Goal: Task Accomplishment & Management: Manage account settings

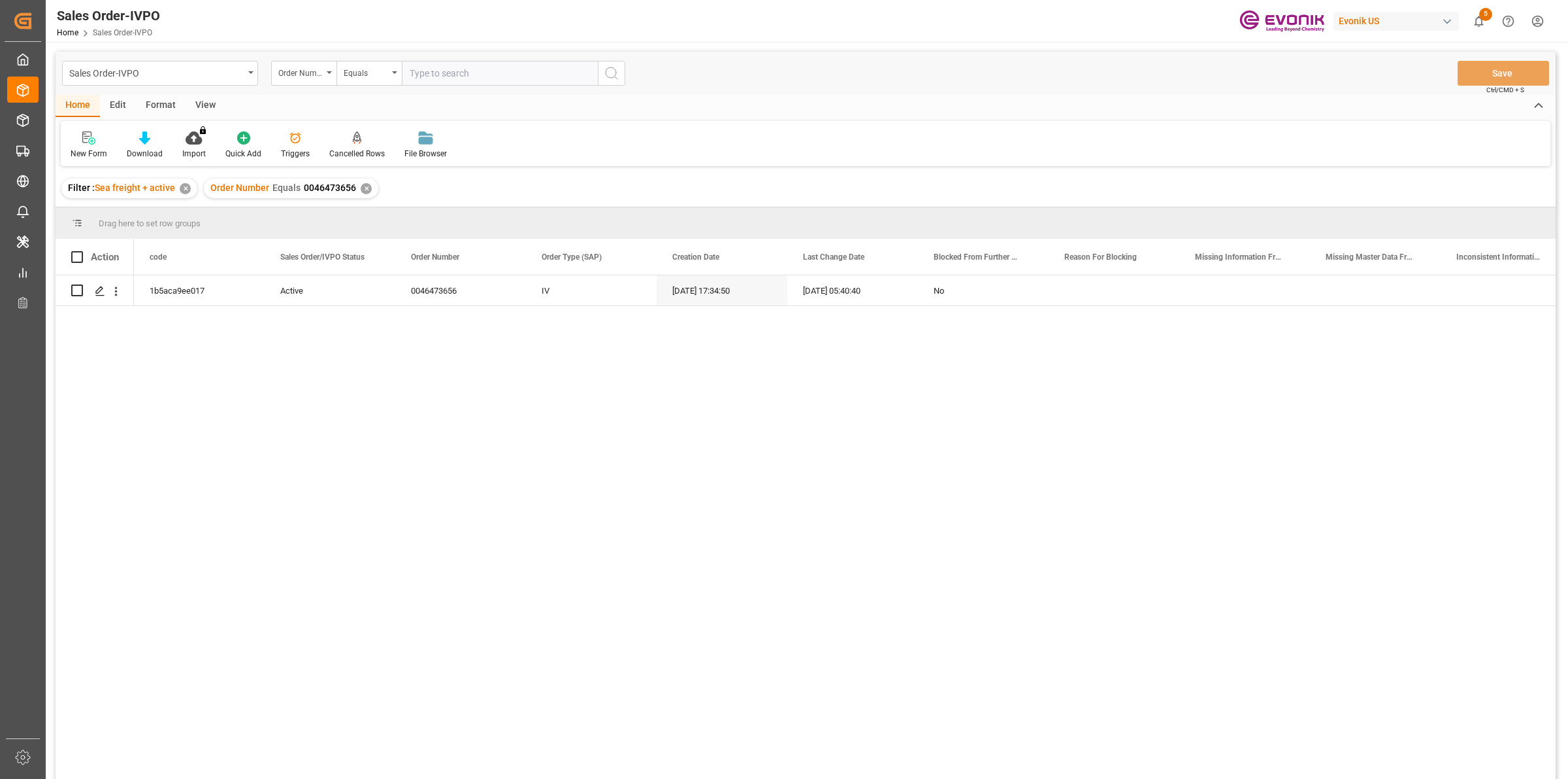
click at [225, 410] on div "1b5aca9ee017 Active 0046473656 IV [DATE] 17:34:50 [DATE] 05:40:40 No" at bounding box center [844, 531] width 1422 height 512
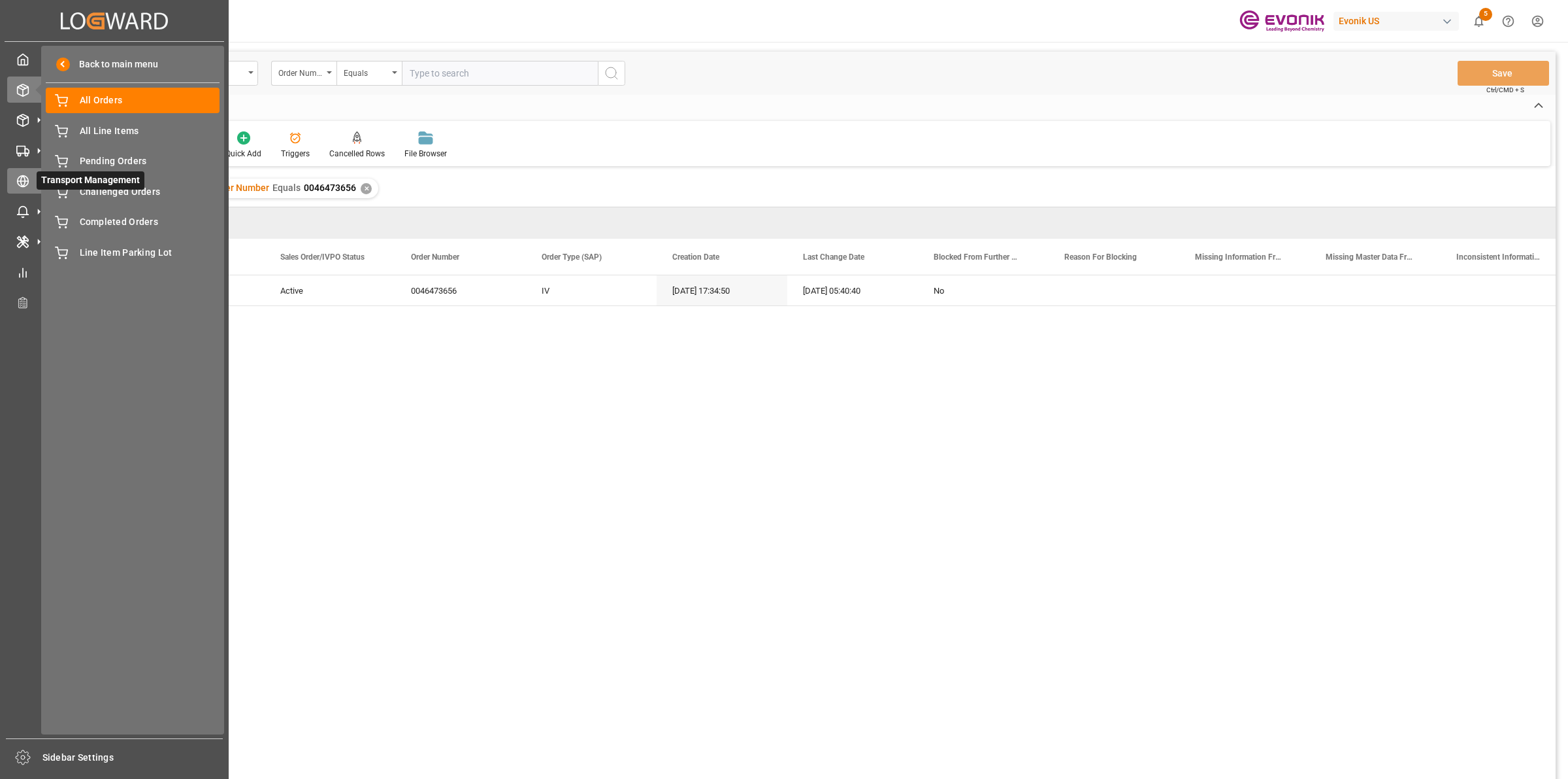
click at [23, 187] on circle at bounding box center [23, 182] width 11 height 11
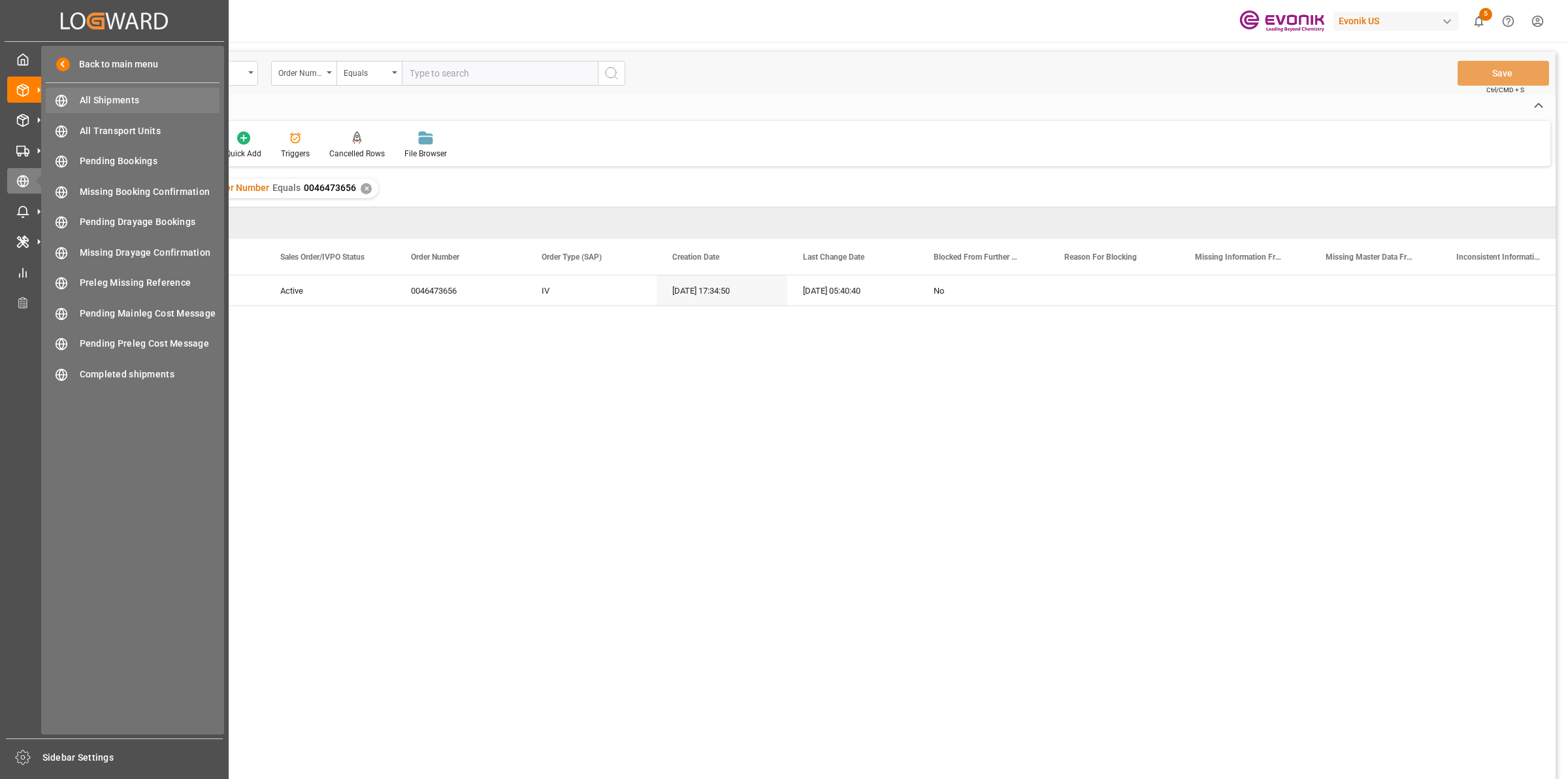
click at [104, 89] on div "All Shipments All Shipments" at bounding box center [133, 100] width 174 height 25
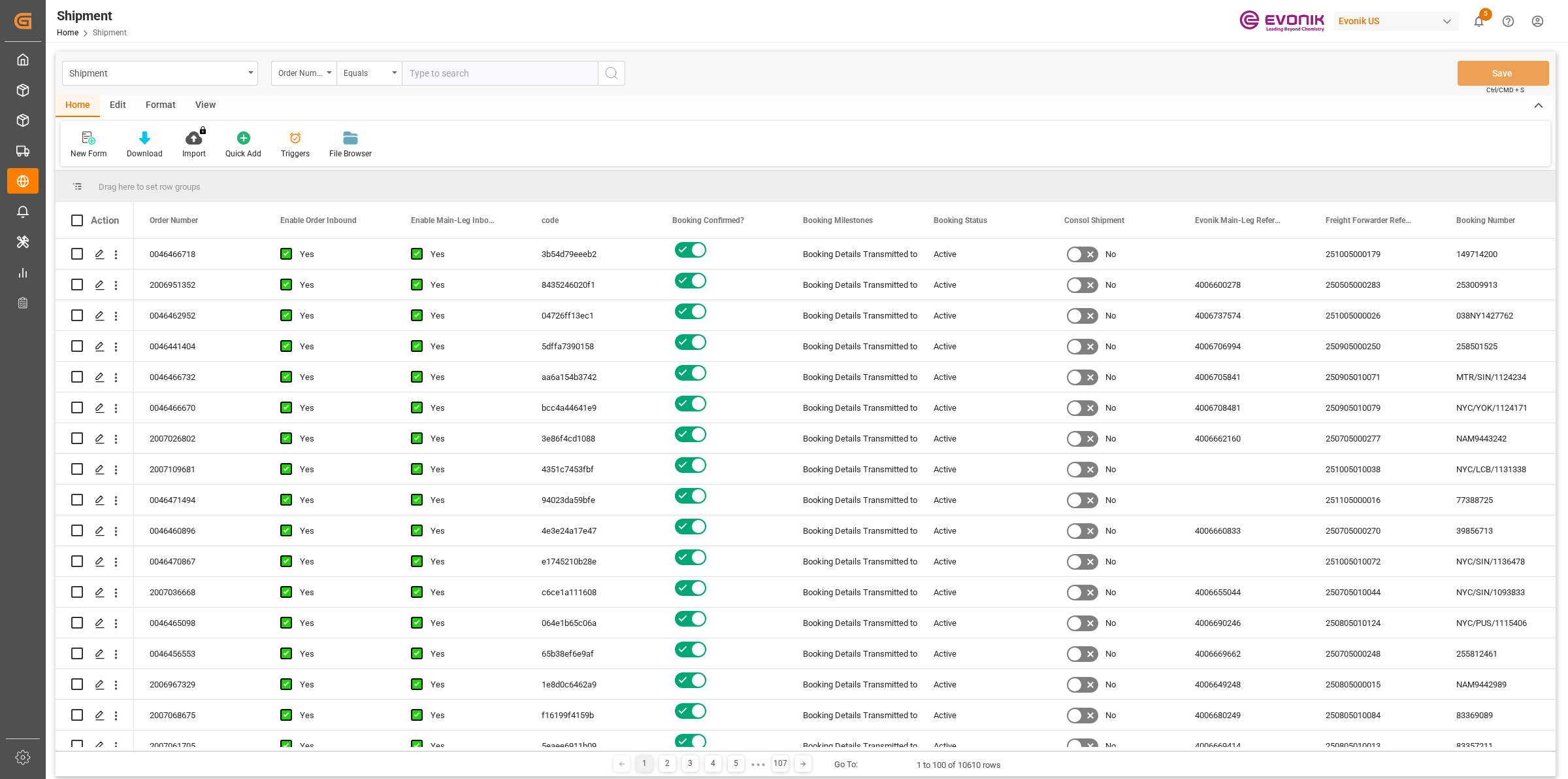
click at [438, 77] on input "text" at bounding box center [500, 73] width 196 height 25
type input "v"
paste input "0046473656"
type input "0046473656"
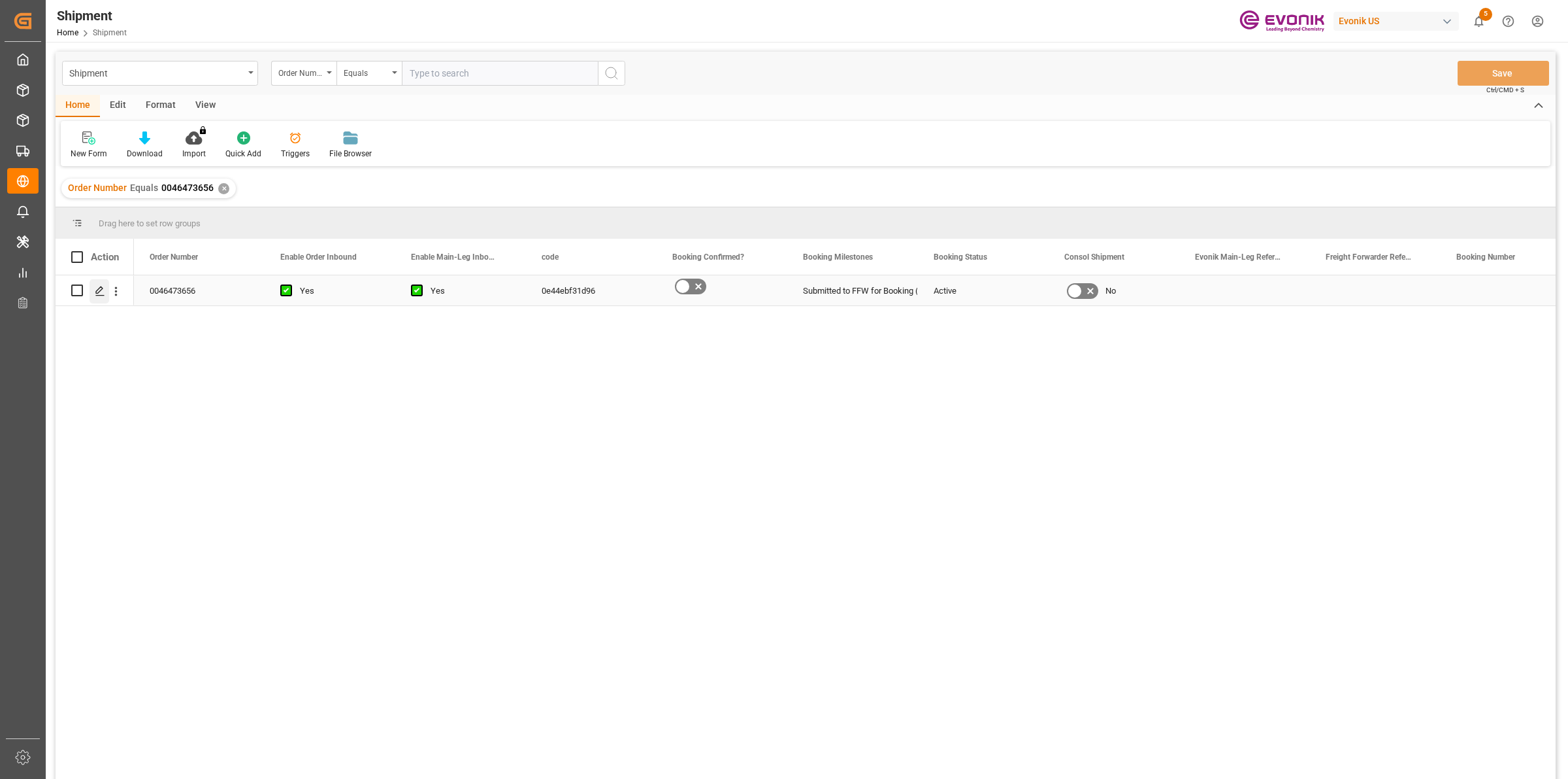
click at [99, 289] on icon "Press SPACE to select this row." at bounding box center [100, 291] width 10 height 10
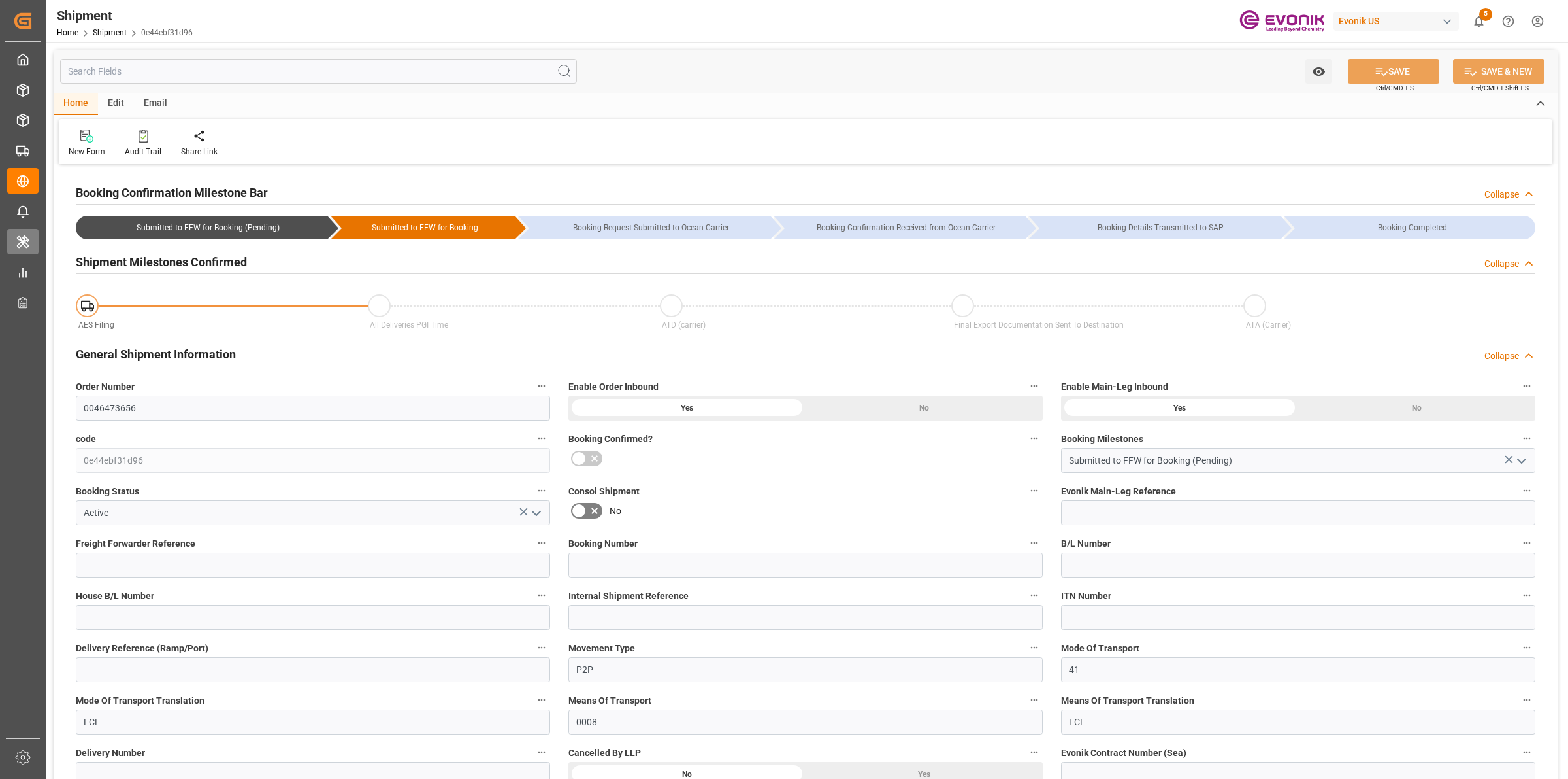
type input "AC Containerline"
type input "Leschaco Inc."
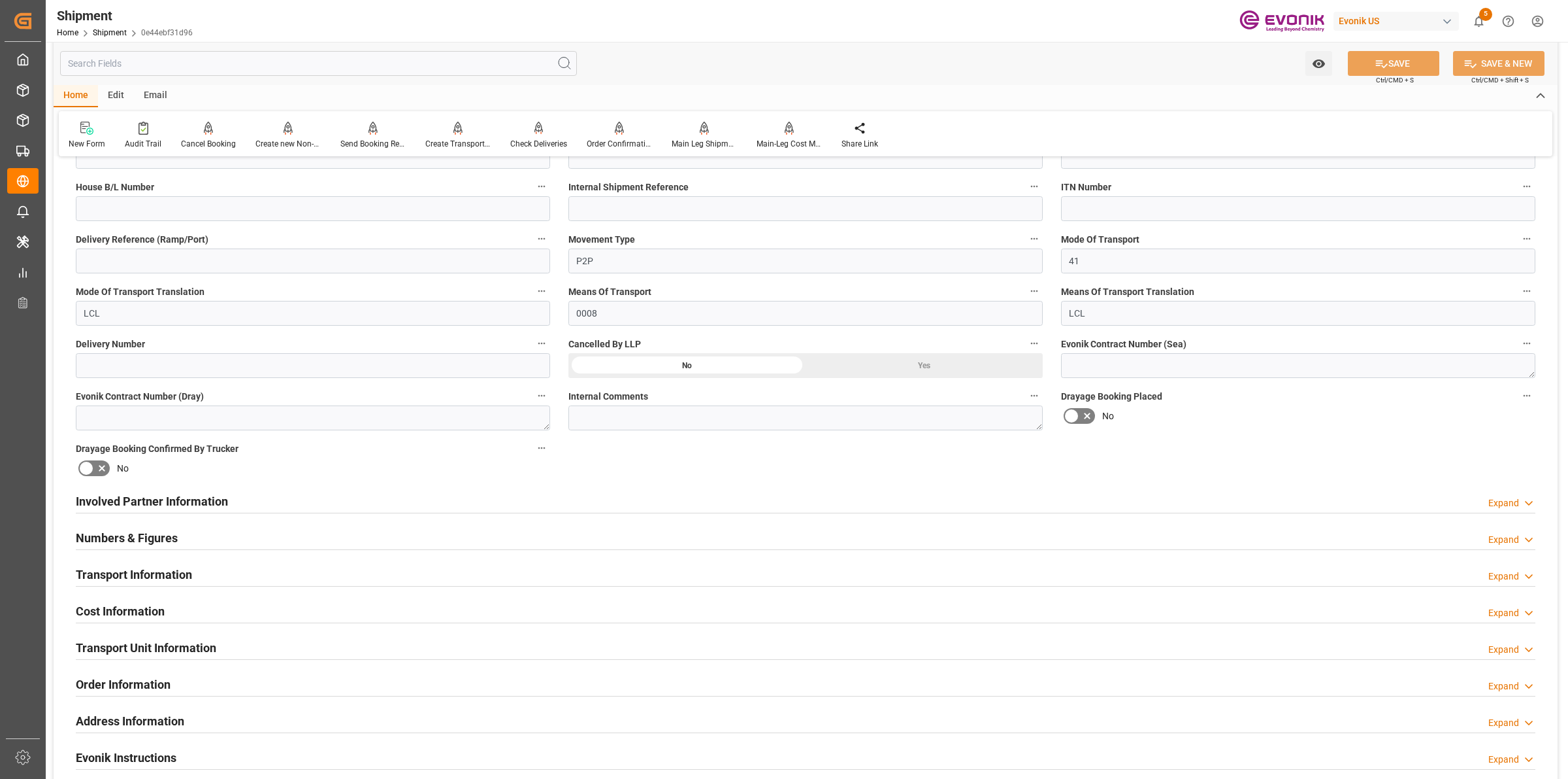
scroll to position [572, 0]
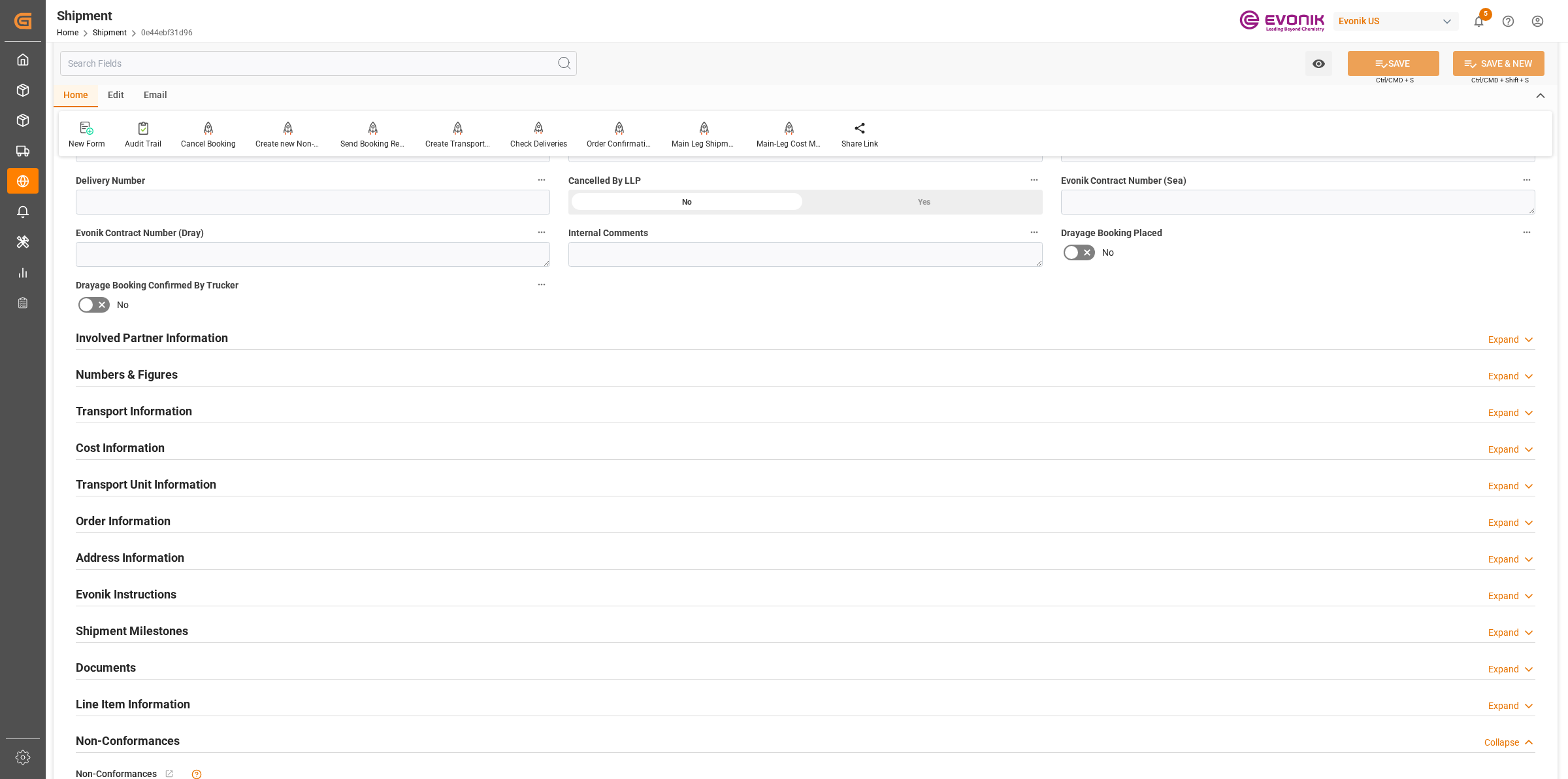
click at [361, 342] on div "Involved Partner Information Expand" at bounding box center [805, 337] width 1459 height 25
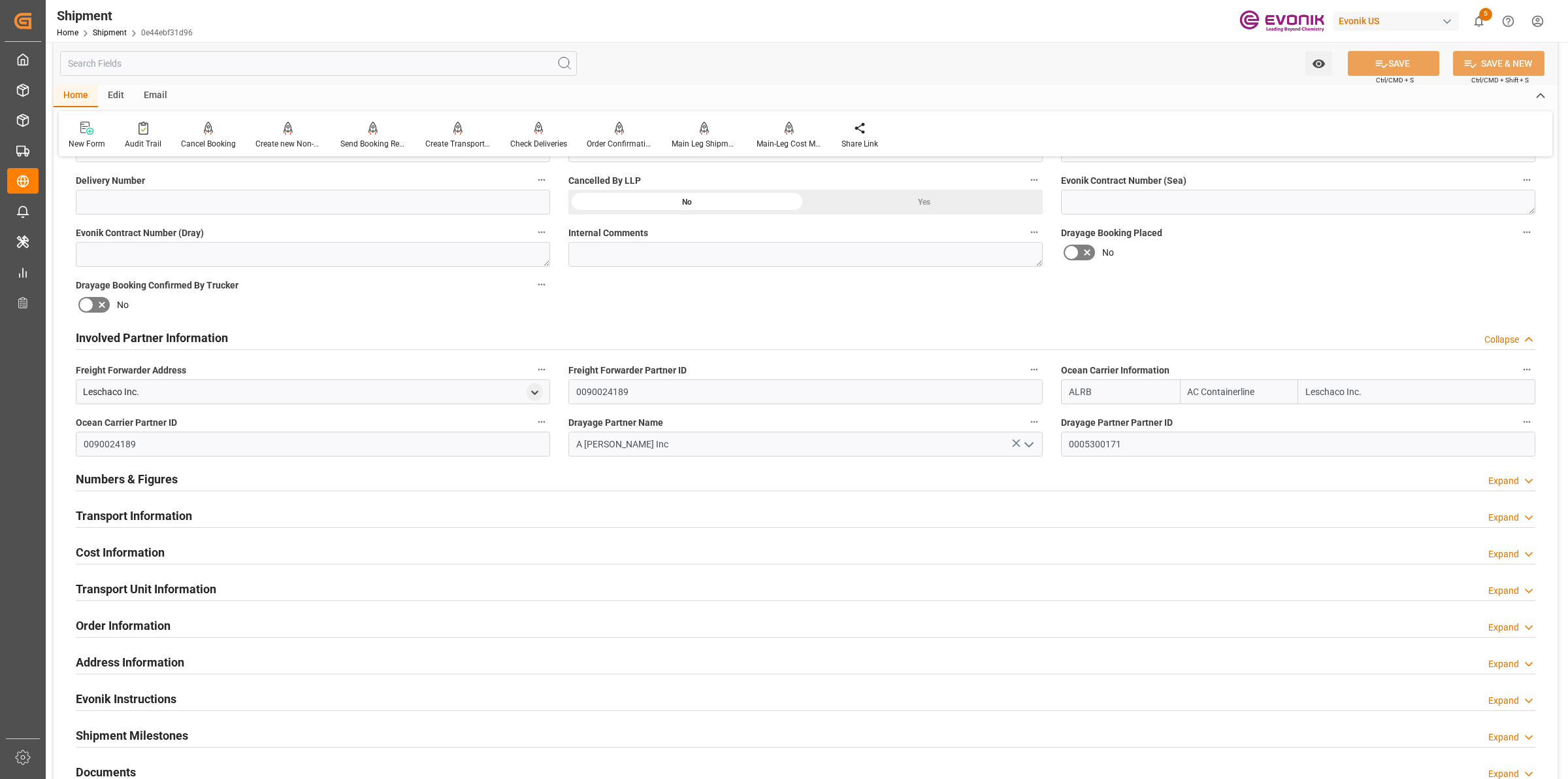
click at [256, 482] on div "Numbers & Figures Expand" at bounding box center [805, 478] width 1459 height 25
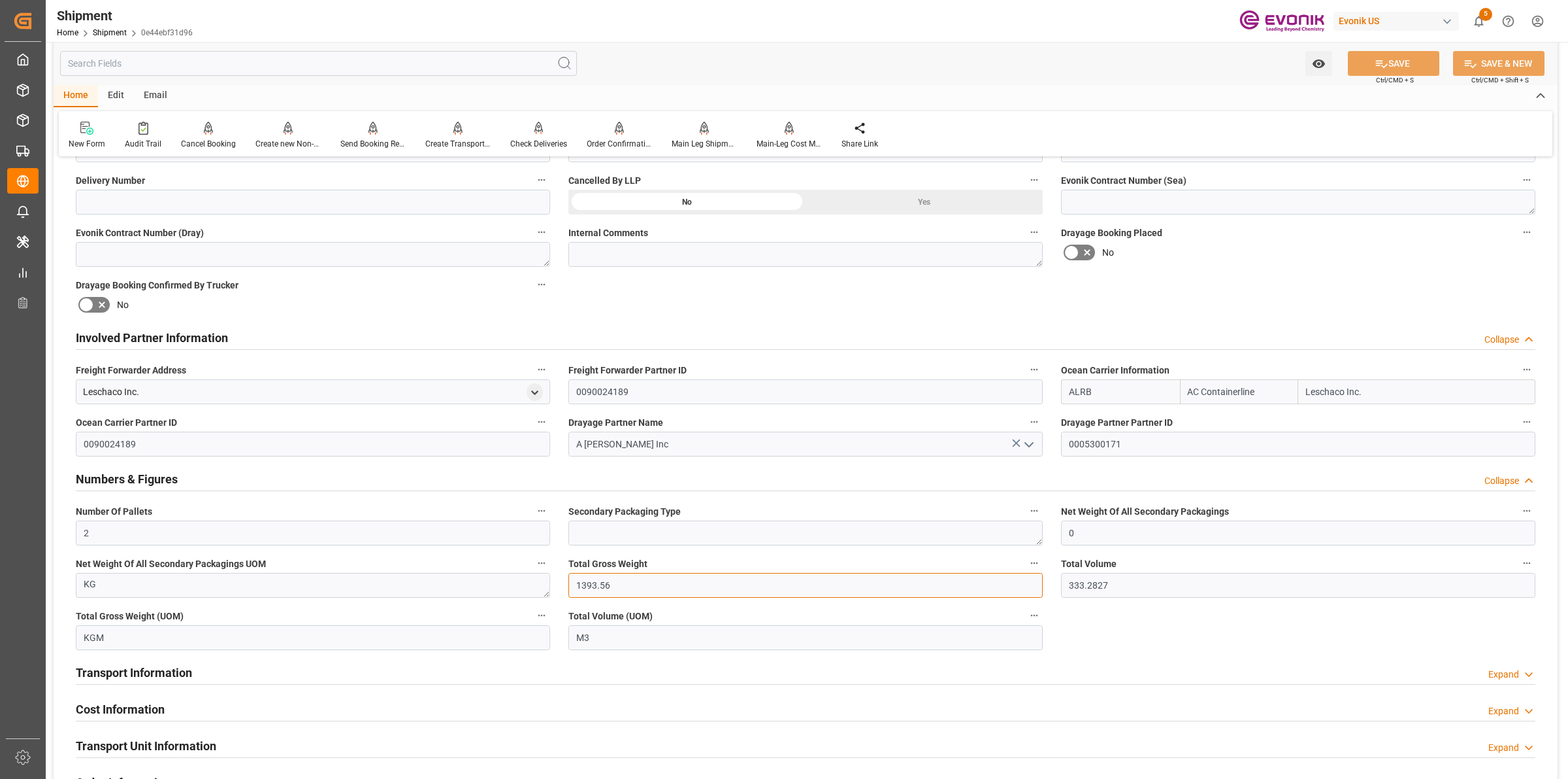
drag, startPoint x: 645, startPoint y: 586, endPoint x: 508, endPoint y: 567, distance: 138.3
click at [508, 567] on div "Booking Confirmation Milestone Bar Collapse Submitted to FFW for Booking (Pendi…" at bounding box center [805, 402] width 1504 height 1614
click at [153, 339] on h2 "Involved Partner Information" at bounding box center [152, 338] width 153 height 18
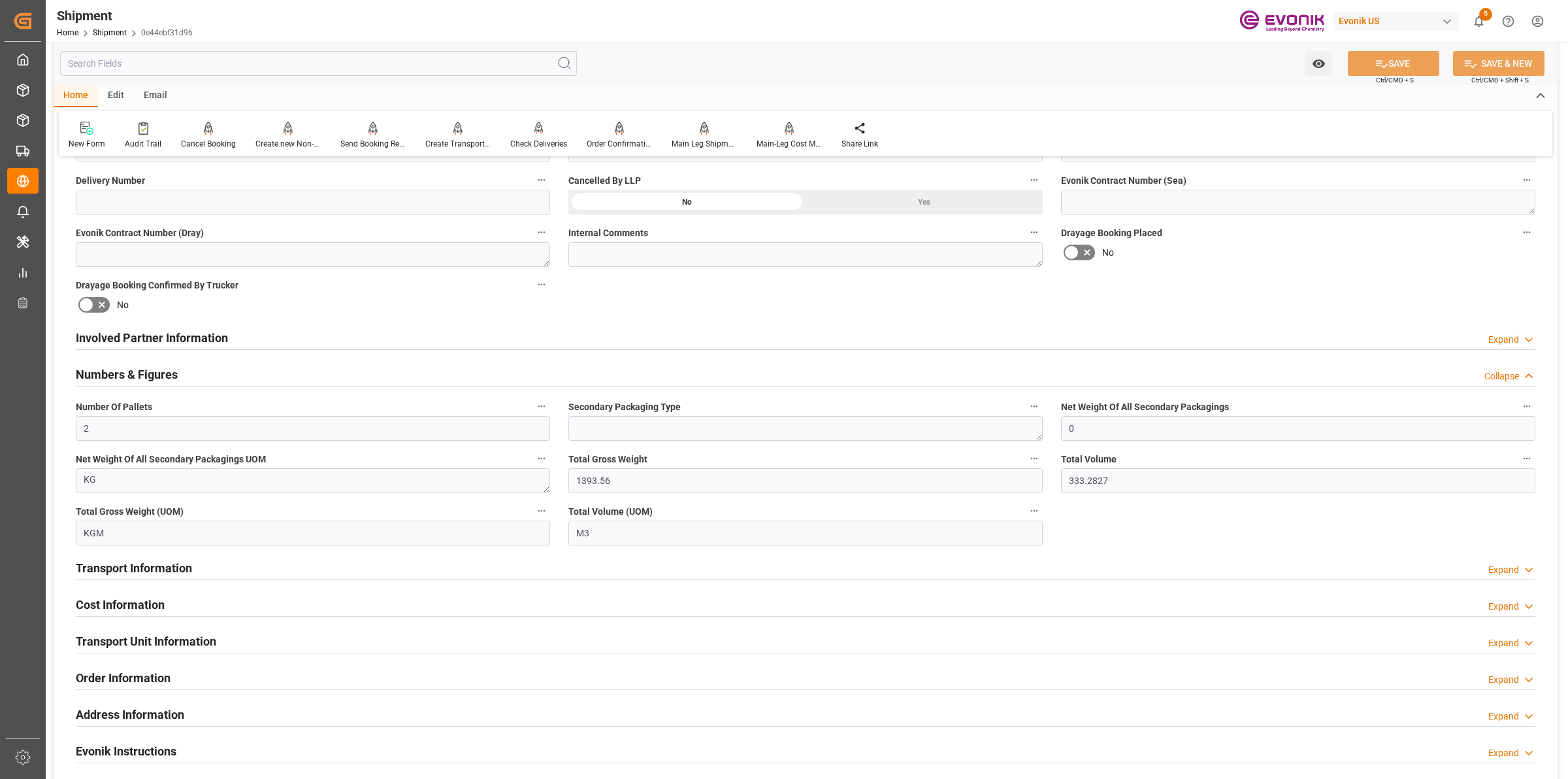
click at [154, 370] on h2 "Numbers & Figures" at bounding box center [126, 375] width 102 height 18
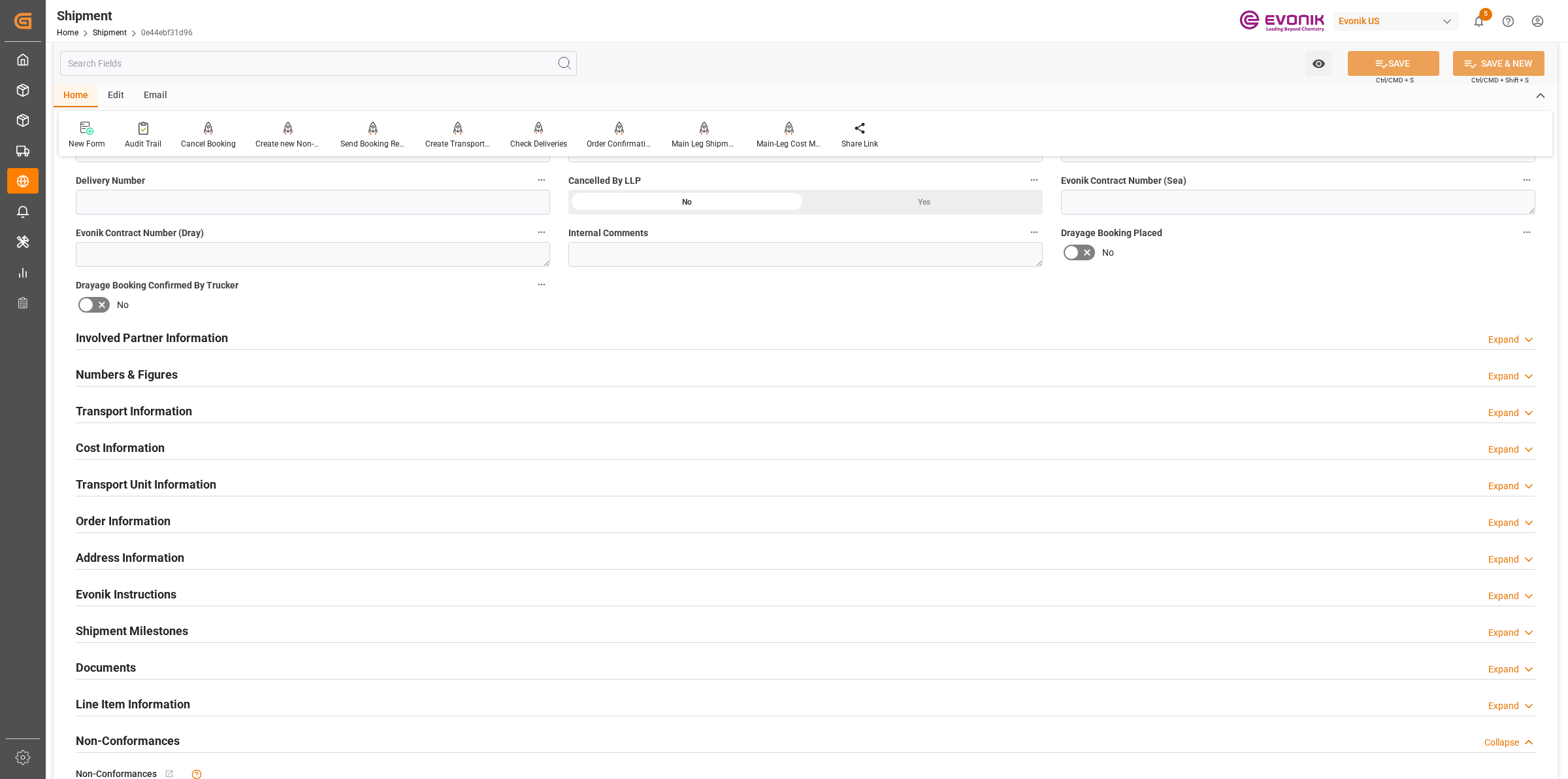
click at [164, 404] on h2 "Transport Information" at bounding box center [133, 411] width 116 height 18
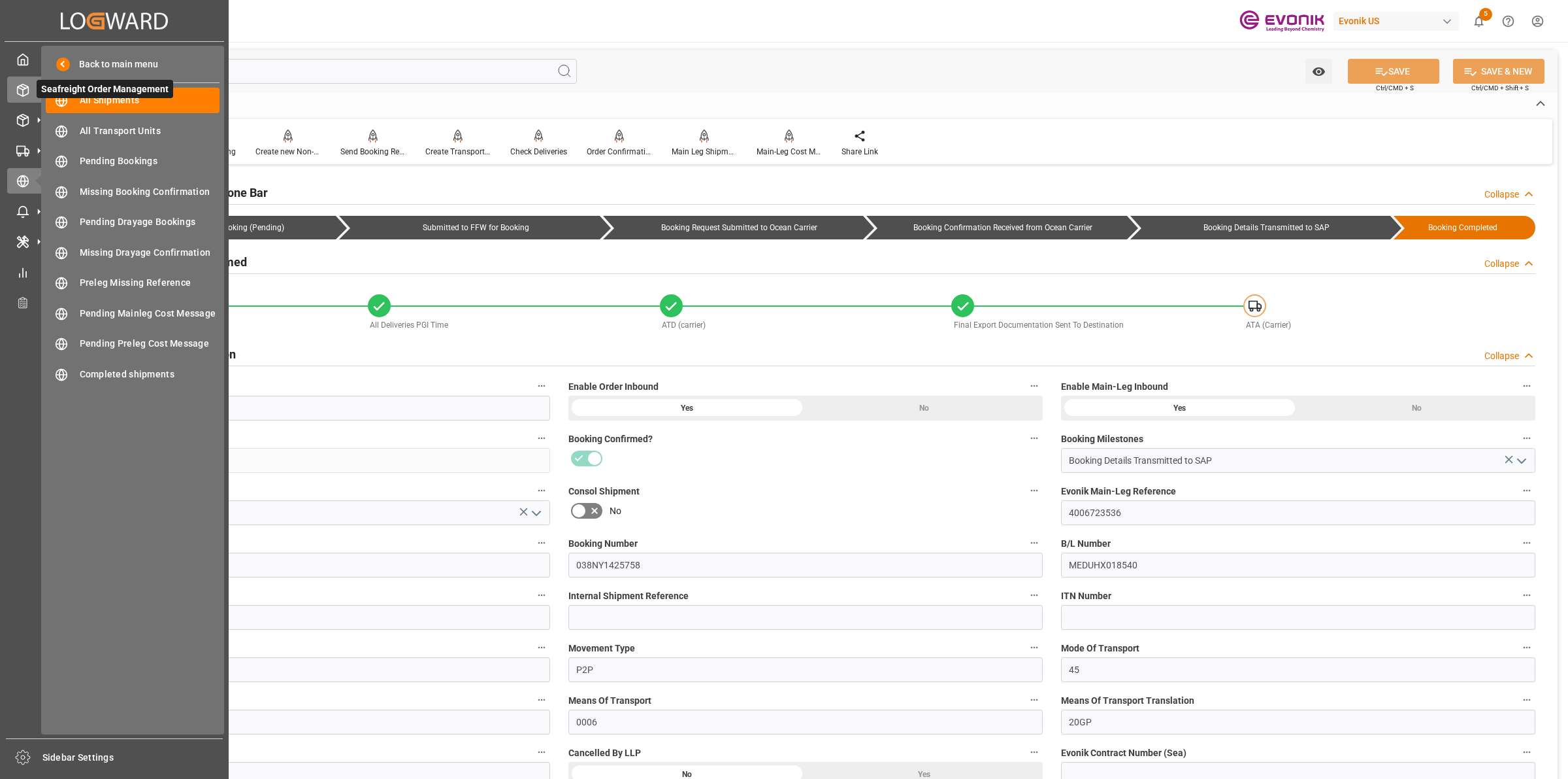
click at [40, 102] on div "Seafreight Order Management Seafreight Order Management" at bounding box center [114, 89] width 214 height 25
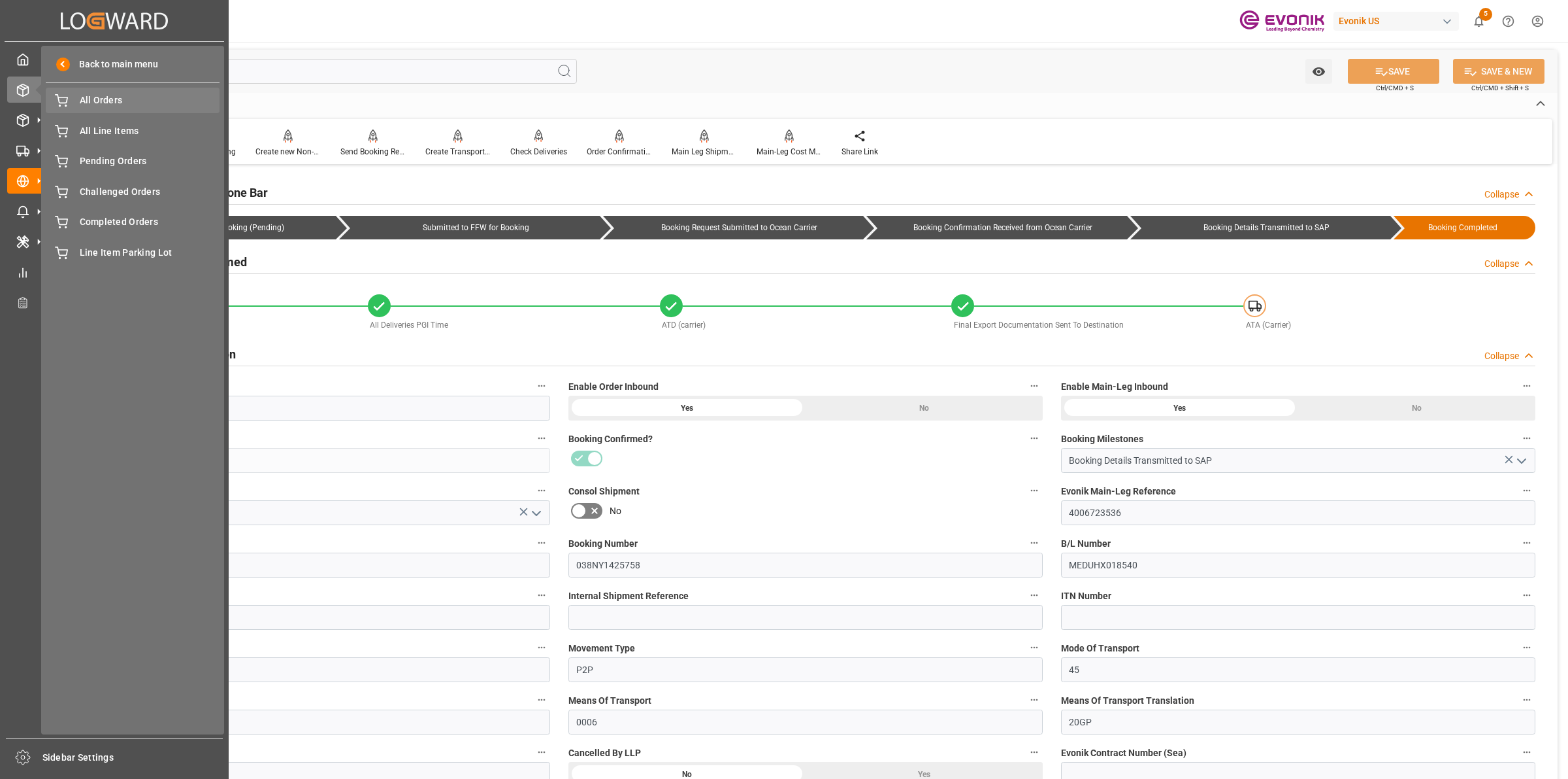
click at [112, 105] on span "All Orders" at bounding box center [150, 100] width 140 height 14
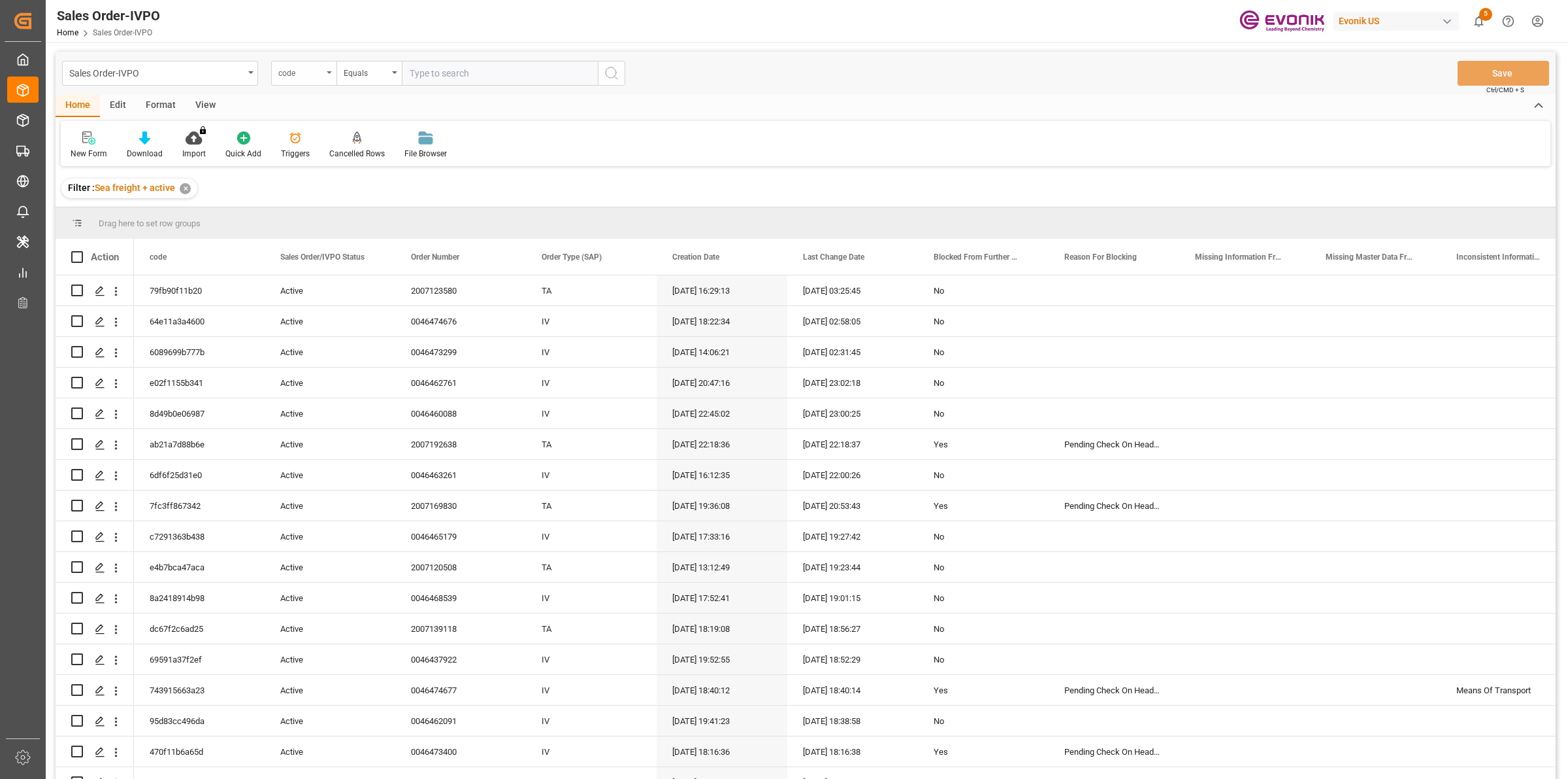
click at [306, 76] on div "code" at bounding box center [300, 72] width 45 height 15
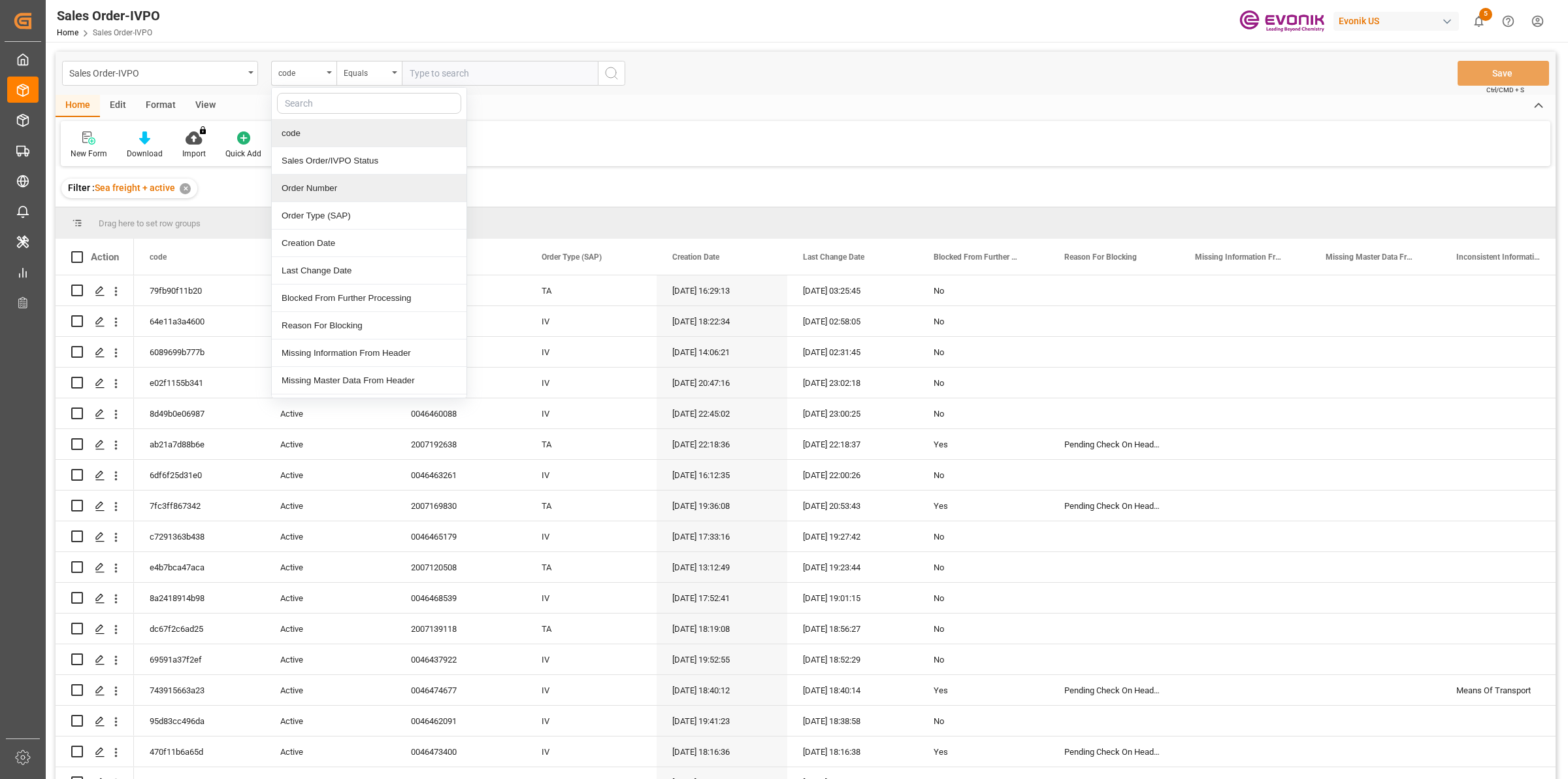
click at [322, 193] on div "Order Number" at bounding box center [369, 188] width 194 height 28
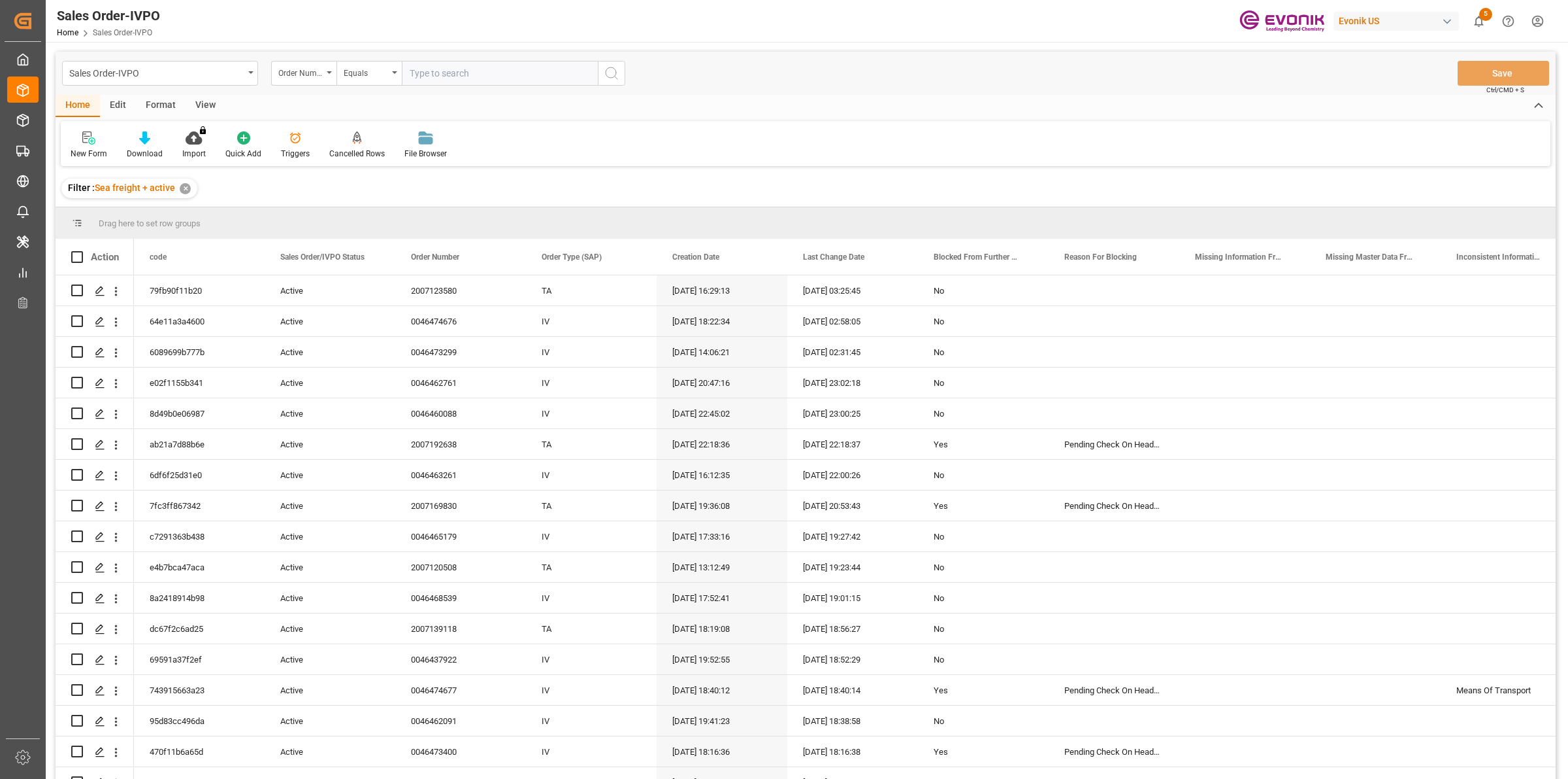
click at [445, 63] on input "text" at bounding box center [500, 73] width 196 height 25
paste input "0046473656"
type input "0046473656"
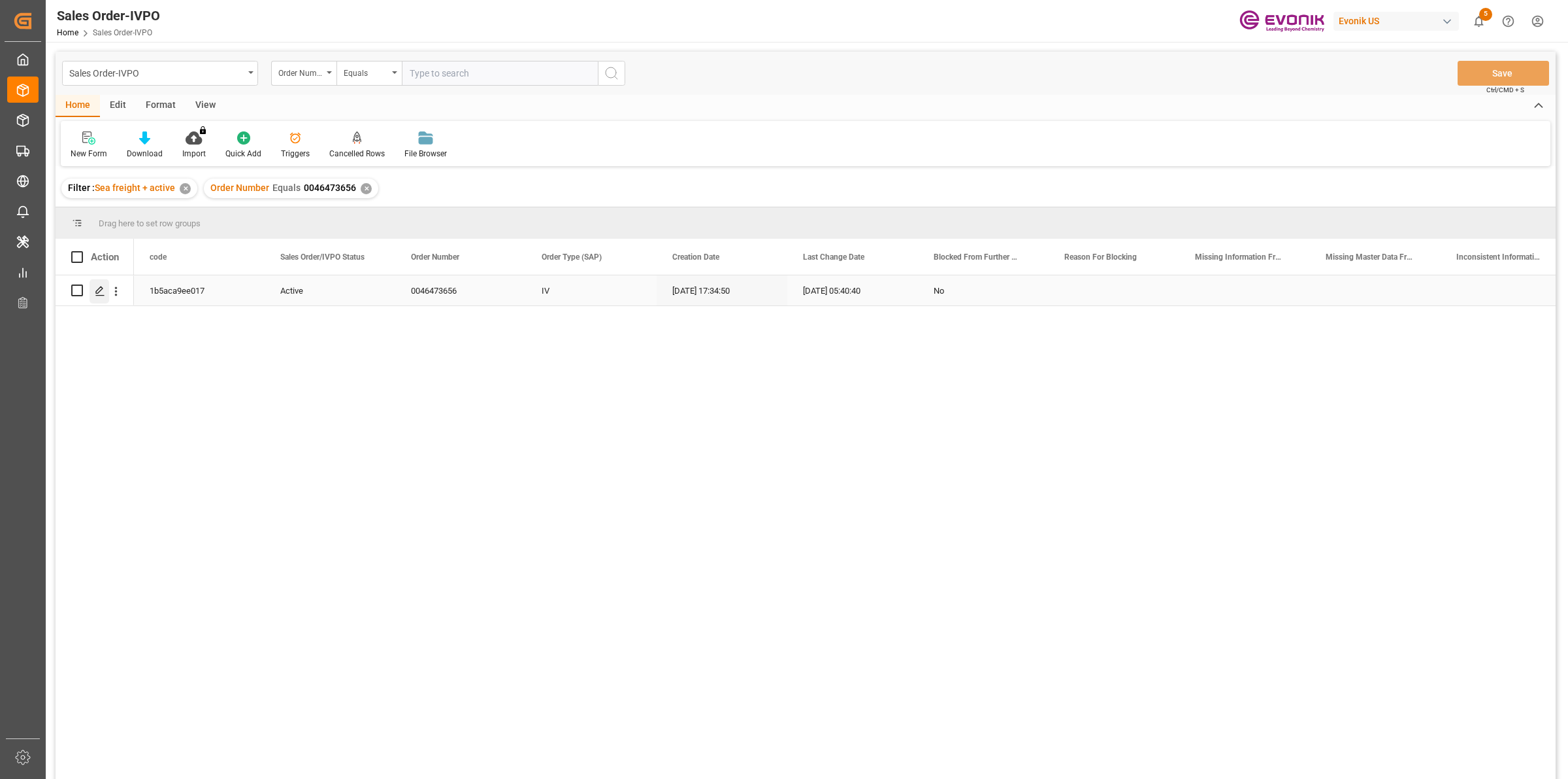
click at [99, 286] on icon "Press SPACE to select this row." at bounding box center [100, 291] width 10 height 10
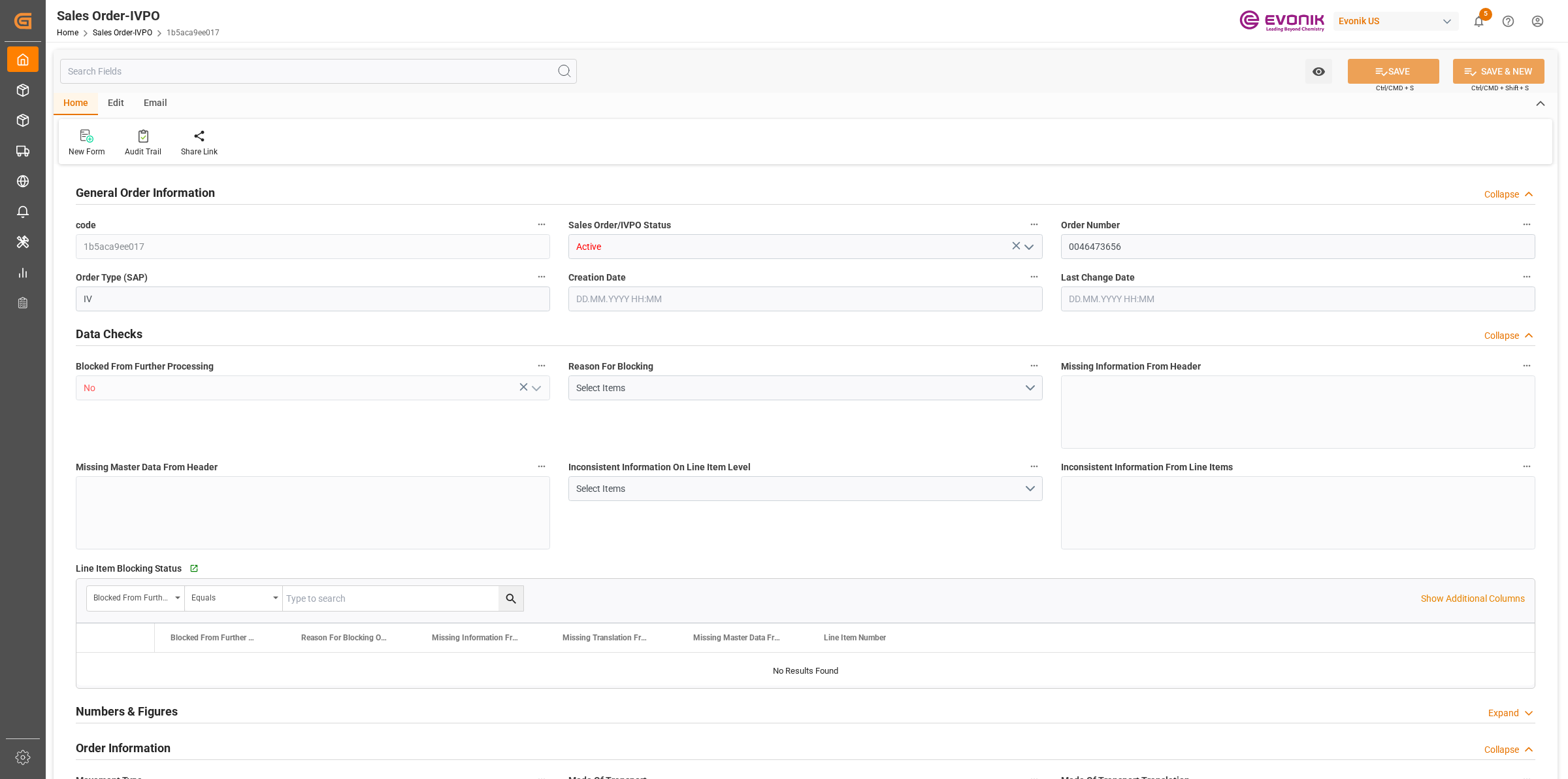
type input "BEANR"
type input "0"
type input "1"
type input "1393.56"
type input "18.09.2025 17:34"
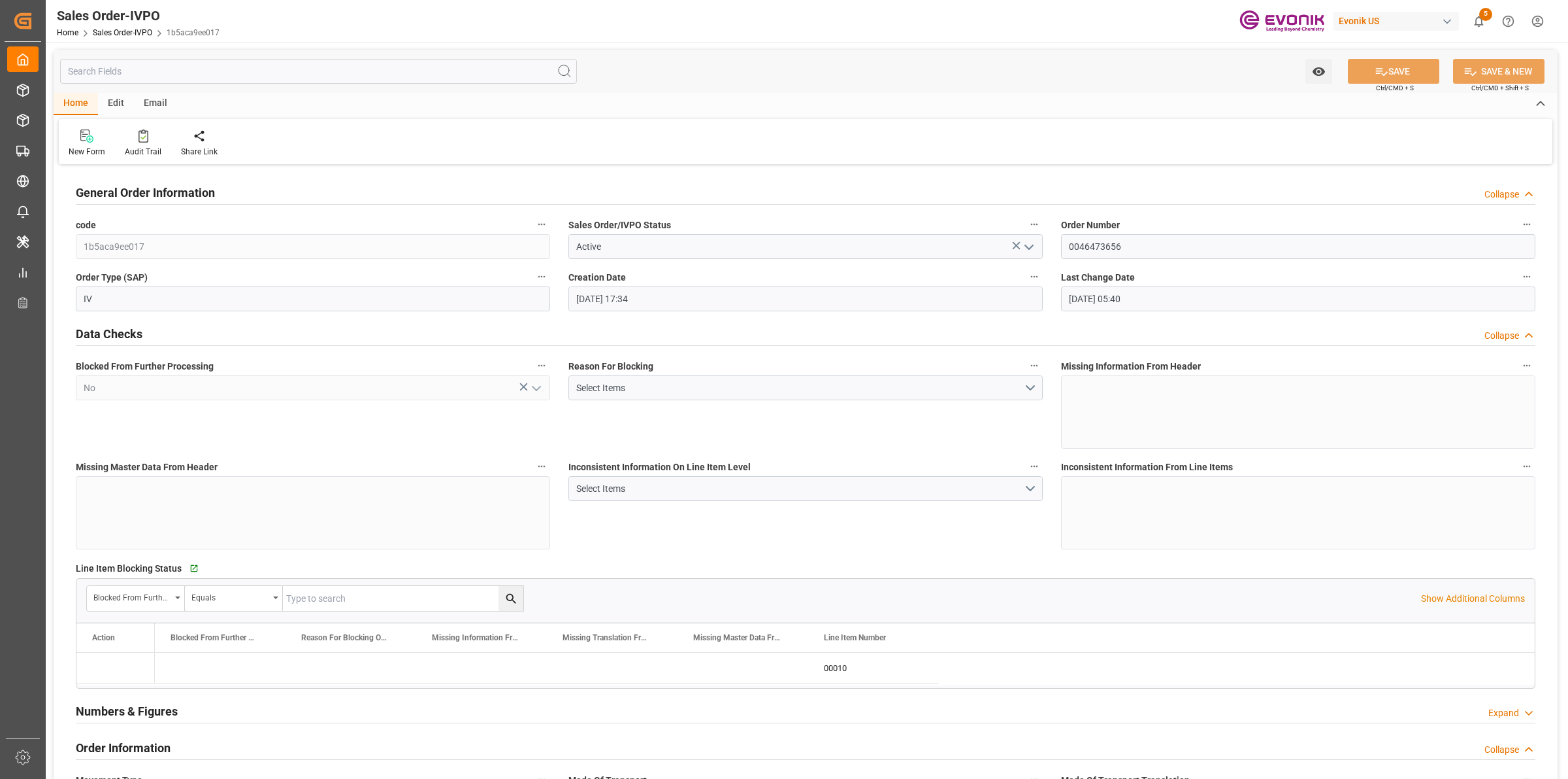
type input "[DATE] 05:40"
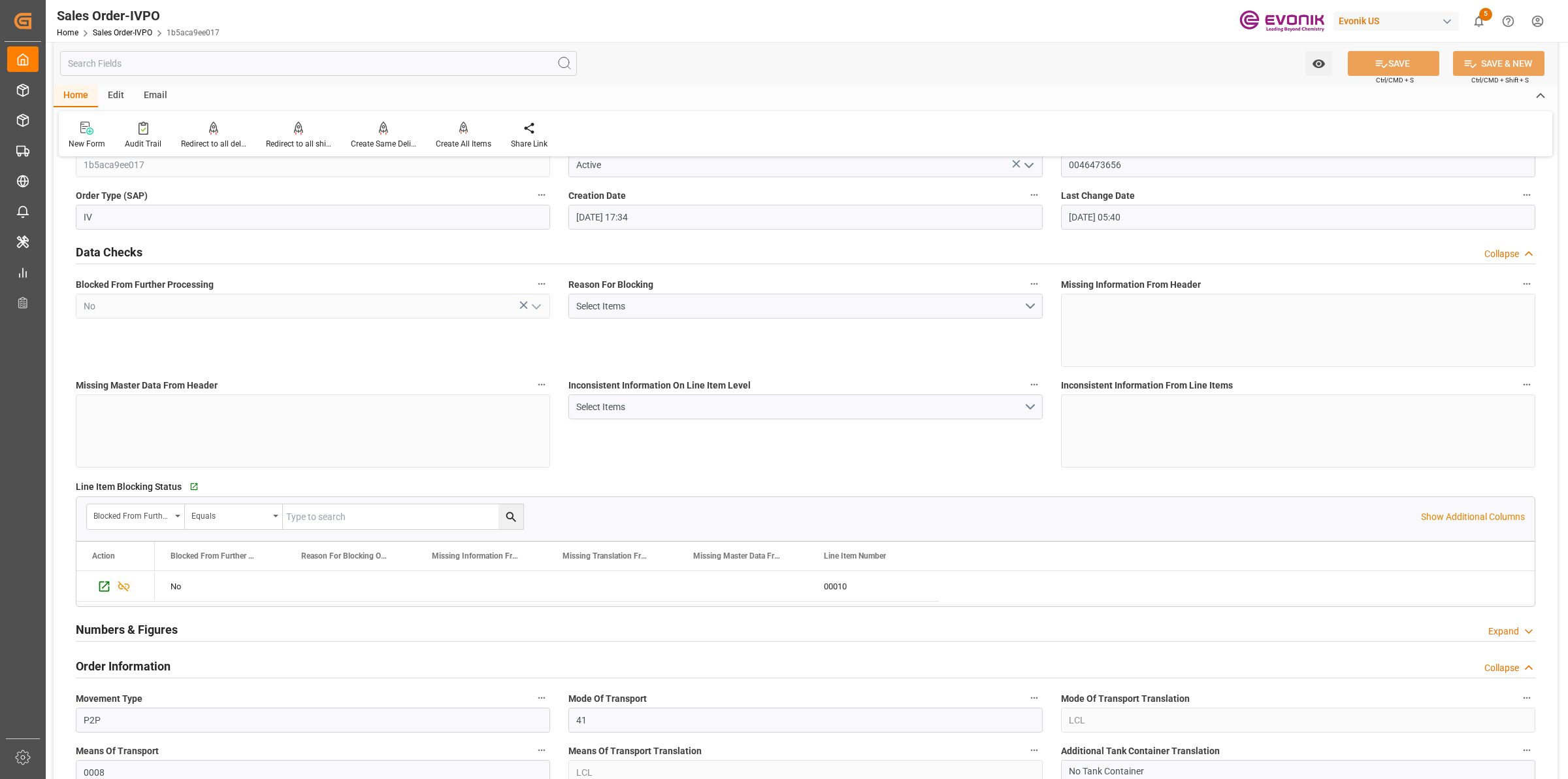
scroll to position [408, 0]
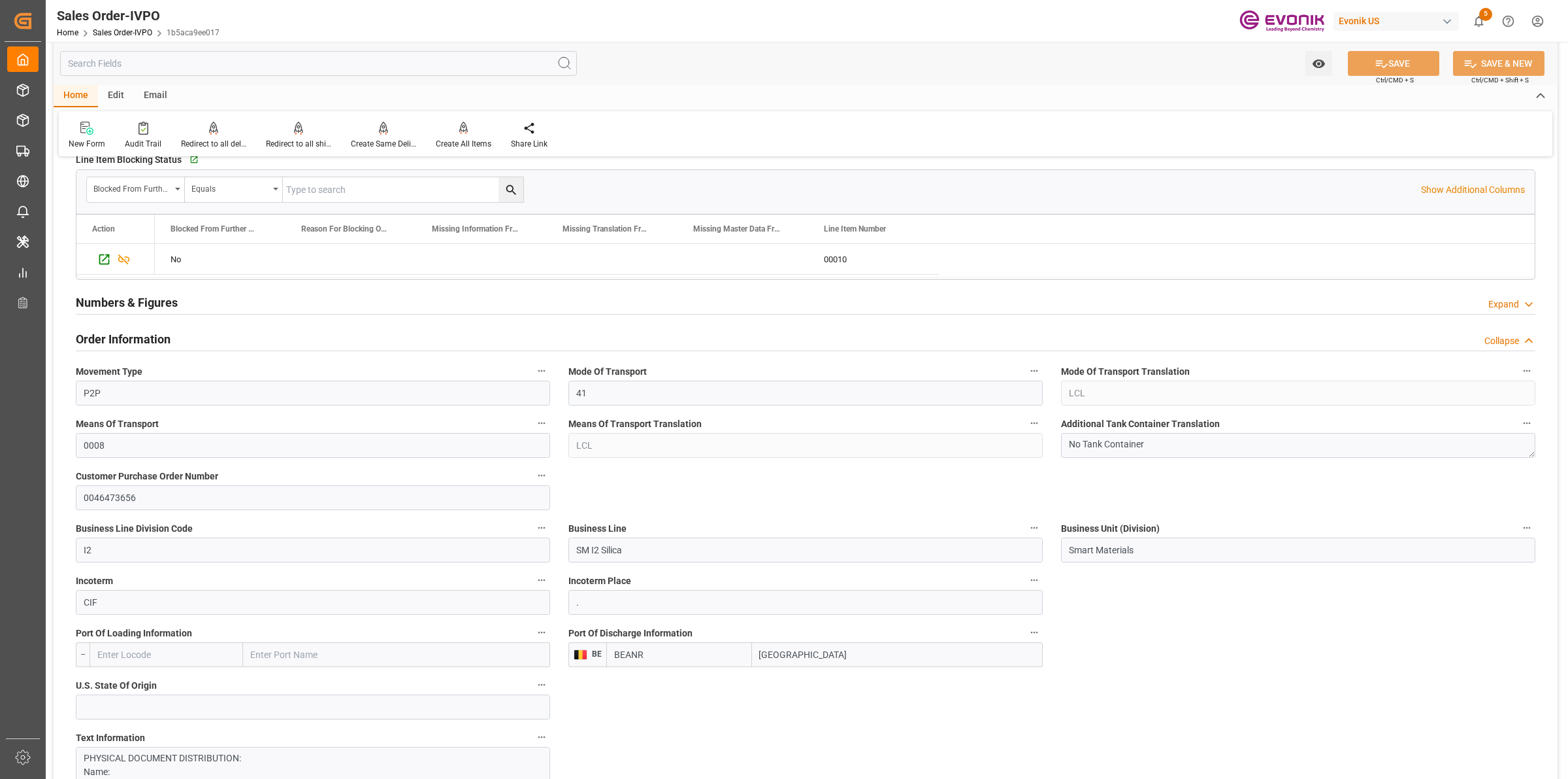
drag, startPoint x: 828, startPoint y: 660, endPoint x: 732, endPoint y: 650, distance: 96.5
click at [732, 650] on div "BEANR Antwerp" at bounding box center [824, 655] width 436 height 25
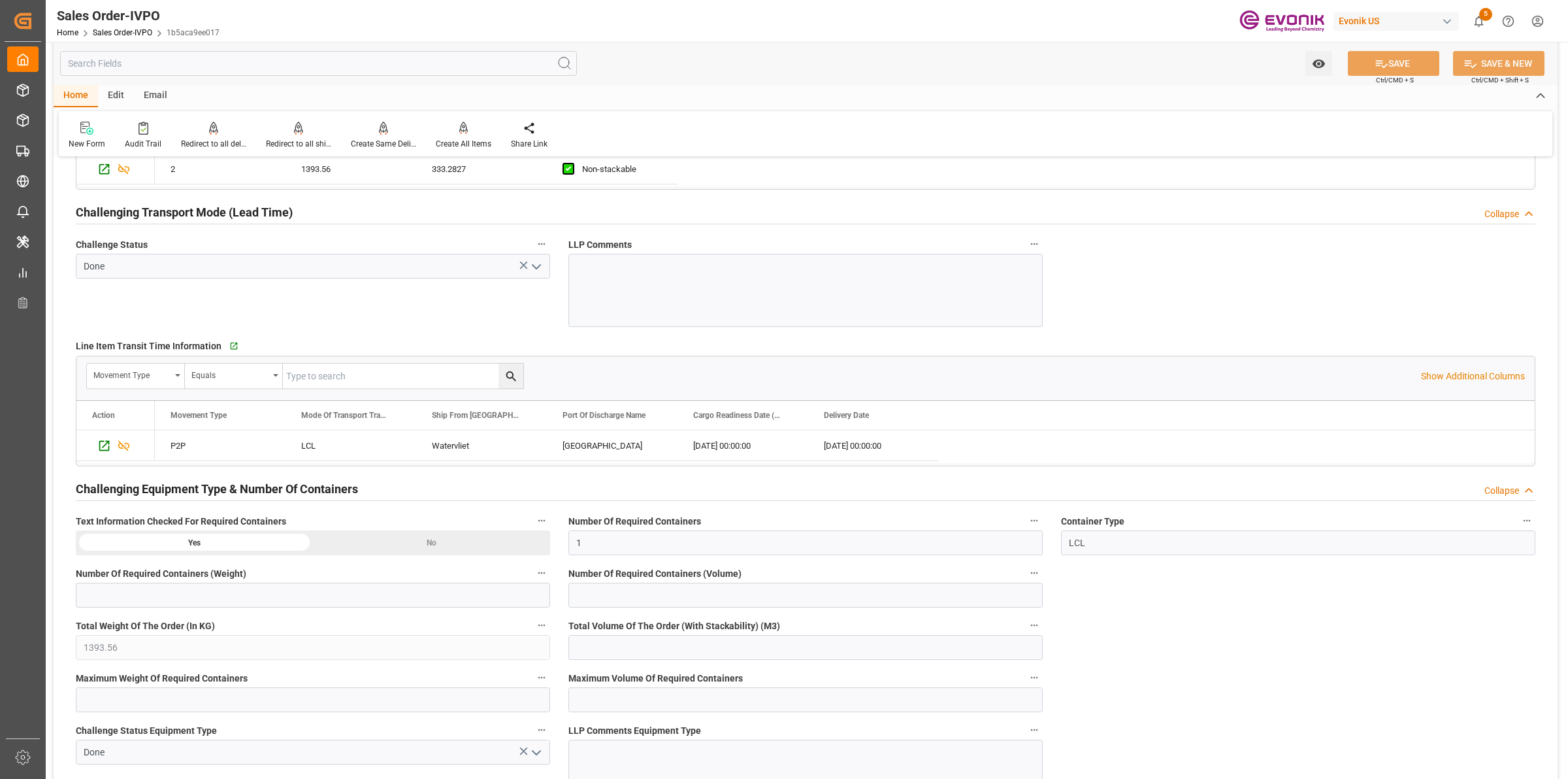
scroll to position [2206, 0]
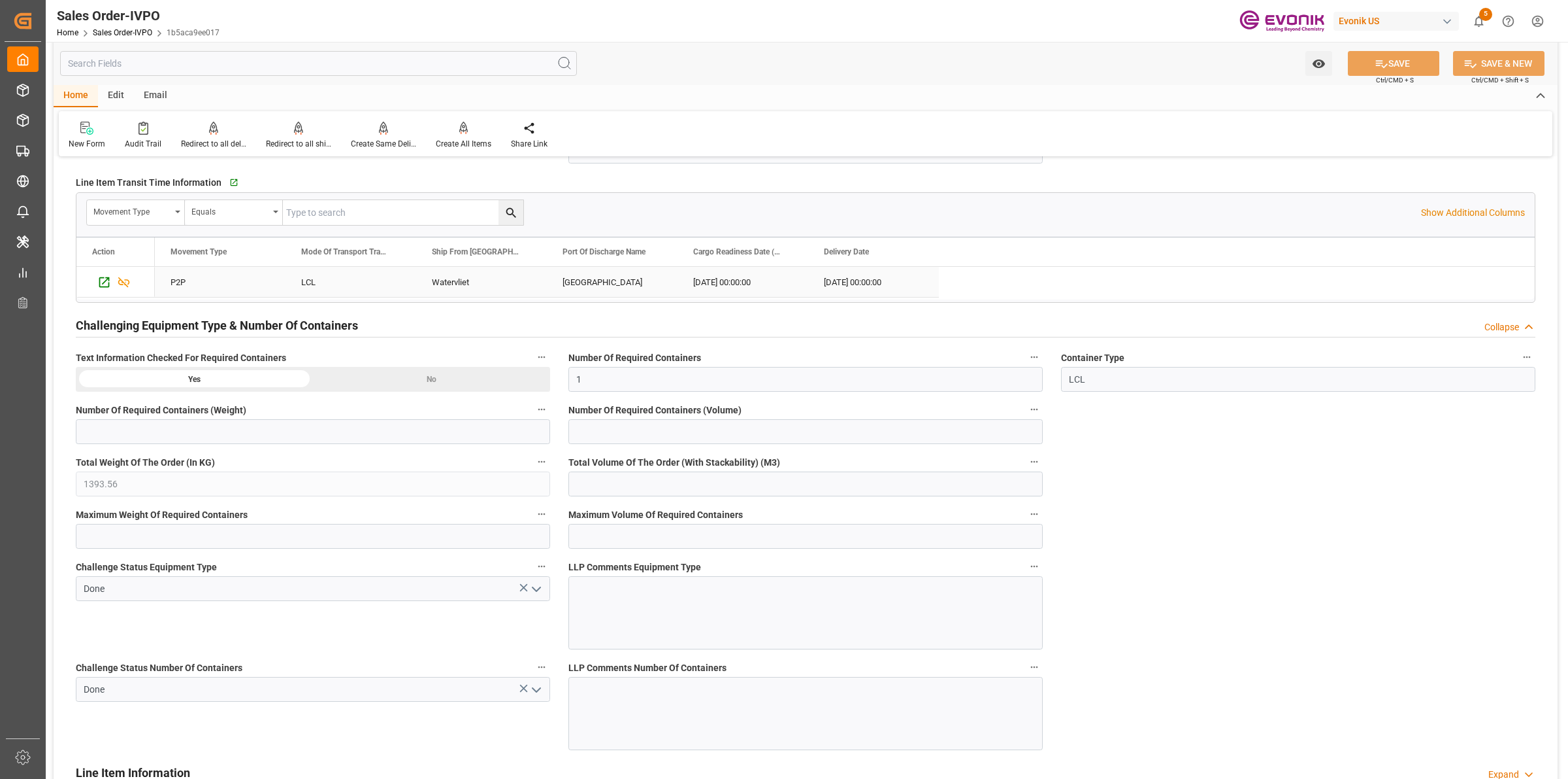
click at [455, 293] on div "Watervliet" at bounding box center [482, 282] width 131 height 30
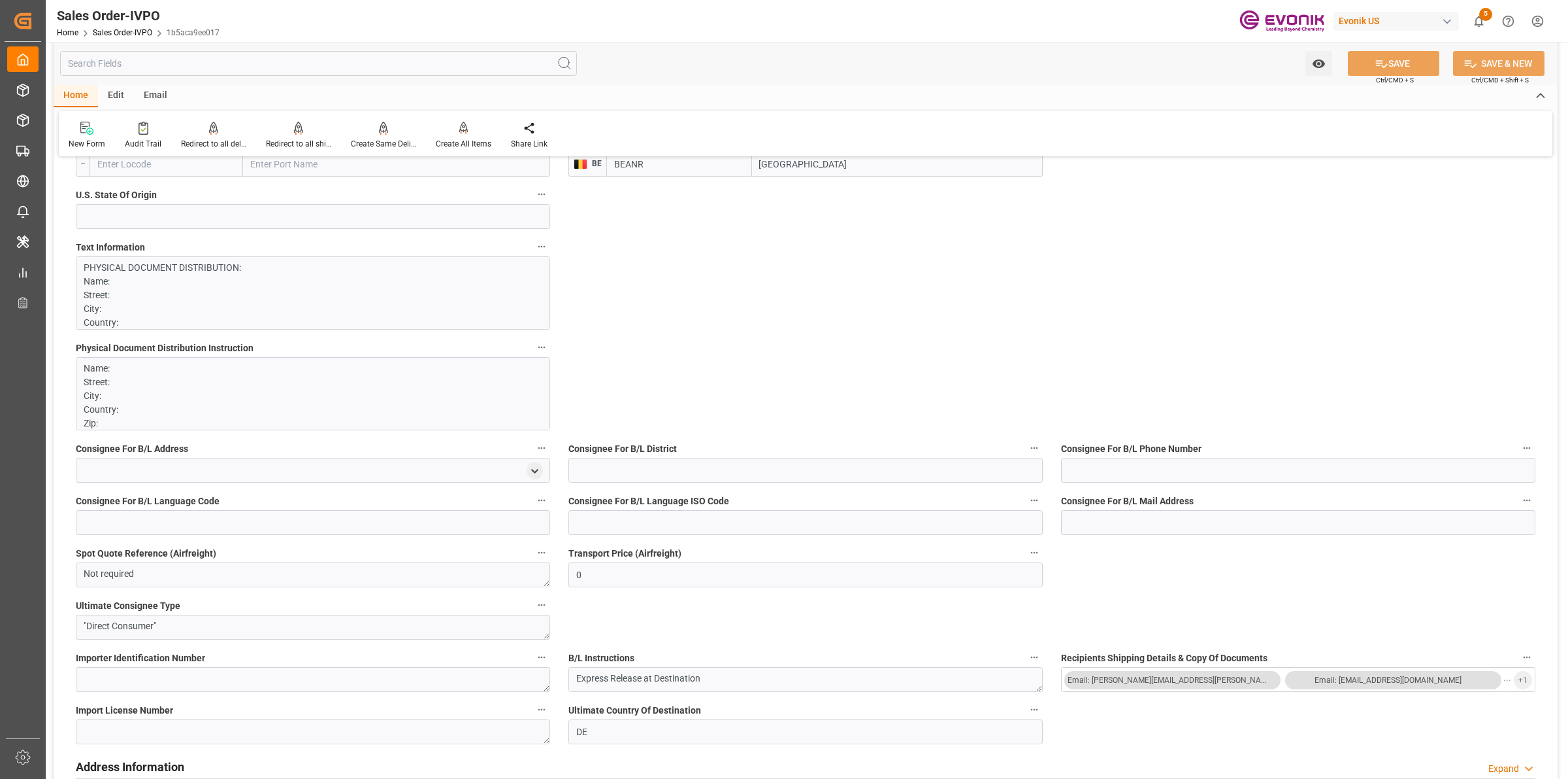
scroll to position [572, 0]
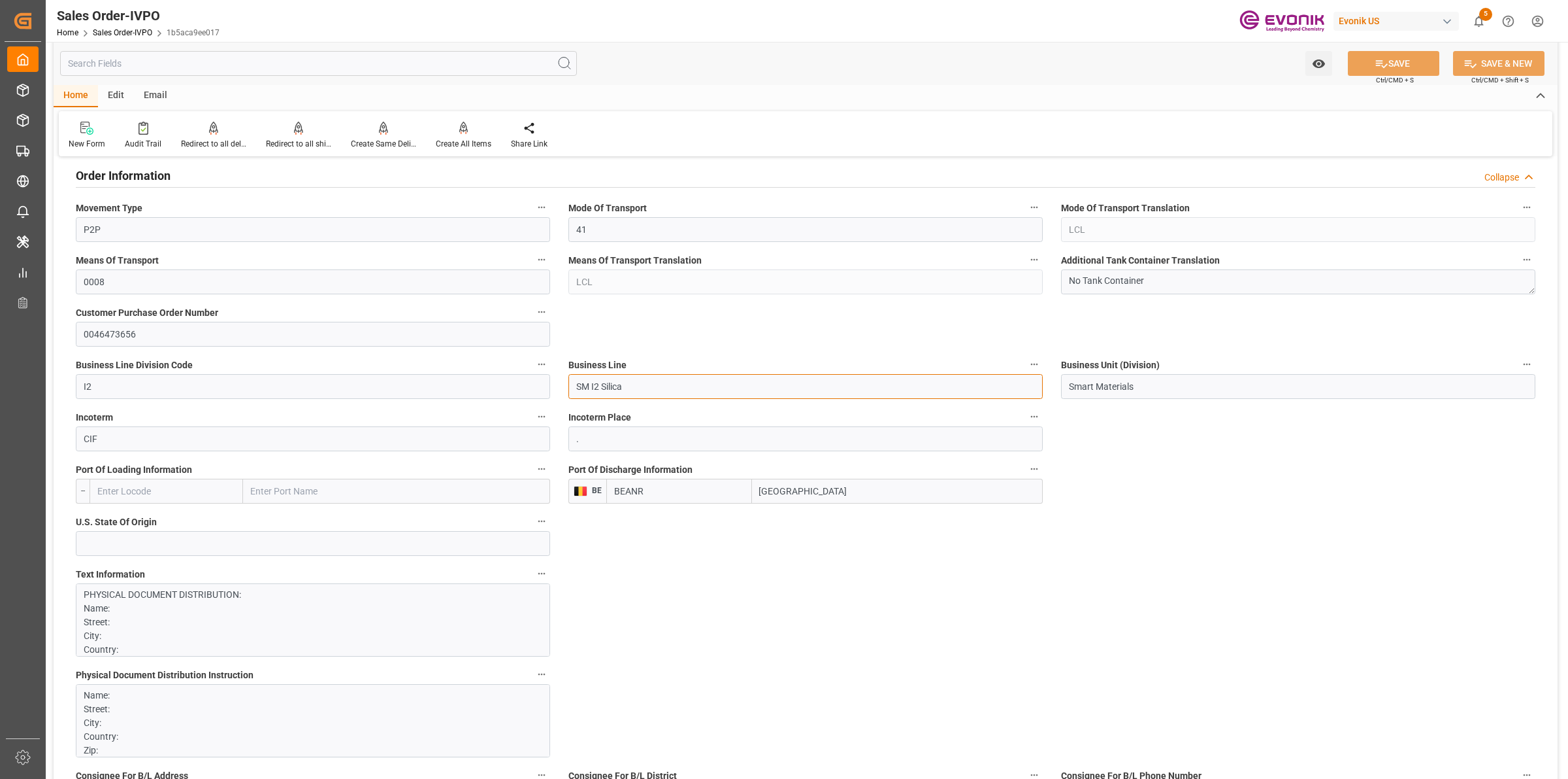
drag, startPoint x: 624, startPoint y: 382, endPoint x: 518, endPoint y: 380, distance: 106.0
drag, startPoint x: 770, startPoint y: 608, endPoint x: 706, endPoint y: 617, distance: 64.6
